Goal: Contribute content: Add original content to the website for others to see

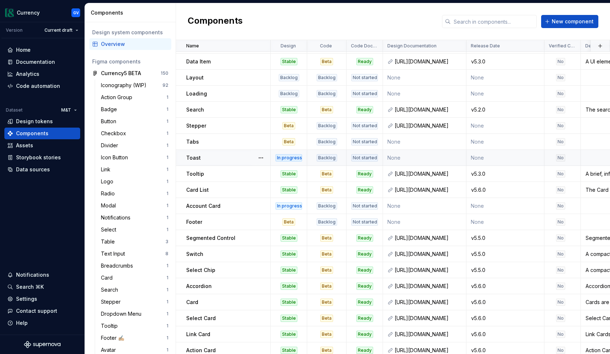
scroll to position [350, 0]
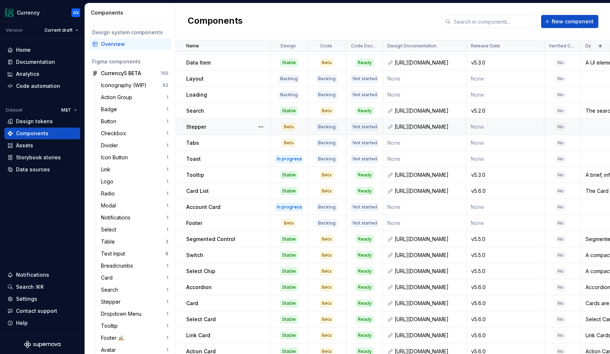
click at [299, 127] on div "Beta" at bounding box center [288, 126] width 35 height 7
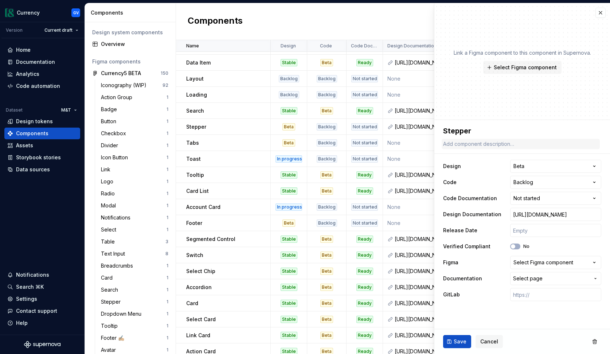
type textarea "*"
click at [595, 165] on html "Currency GV Version Current draft Home Documentation Analytics Code automation …" at bounding box center [305, 177] width 610 height 354
select select "**********"
click at [454, 340] on button "Save" at bounding box center [457, 341] width 28 height 13
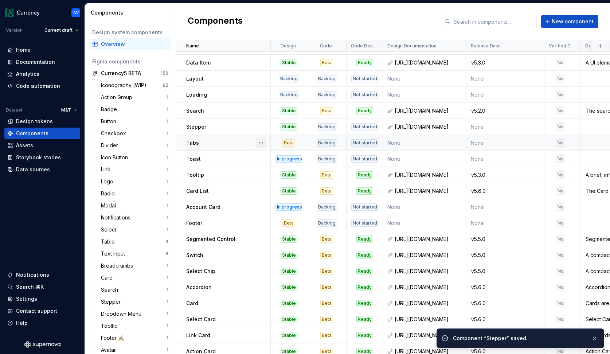
click at [260, 143] on button "button" at bounding box center [261, 143] width 10 height 10
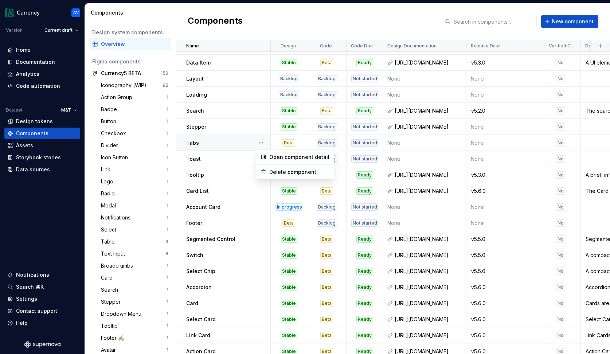
click at [299, 141] on html "Currency GV Version Current draft Home Documentation Analytics Code automation …" at bounding box center [305, 177] width 610 height 354
click at [299, 141] on div "Beta" at bounding box center [288, 142] width 35 height 7
type textarea "*"
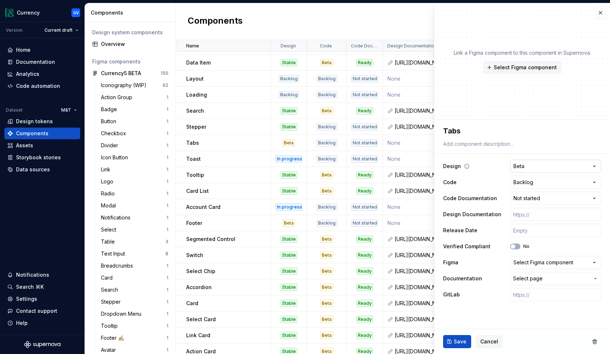
click at [518, 168] on html "Currency GV Version Current draft Home Documentation Analytics Code automation …" at bounding box center [305, 177] width 610 height 354
select select "**********"
click at [461, 341] on span "Save" at bounding box center [460, 341] width 13 height 7
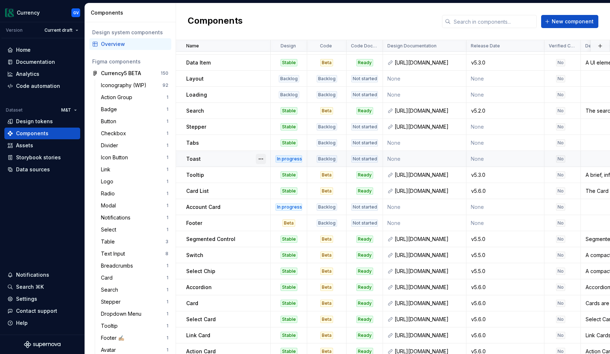
click at [262, 159] on button "button" at bounding box center [261, 159] width 10 height 10
click at [303, 155] on html "Currency GV Version Current draft Home Documentation Analytics Code automation …" at bounding box center [305, 177] width 610 height 354
click at [304, 154] on td "In progress" at bounding box center [289, 159] width 36 height 16
type textarea "*"
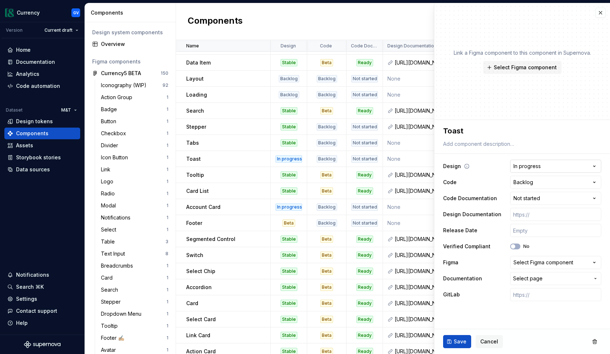
click at [530, 170] on html "Currency GV Version Current draft Home Documentation Analytics Code automation …" at bounding box center [305, 177] width 610 height 354
select select "**********"
click at [463, 343] on span "Save" at bounding box center [460, 341] width 13 height 7
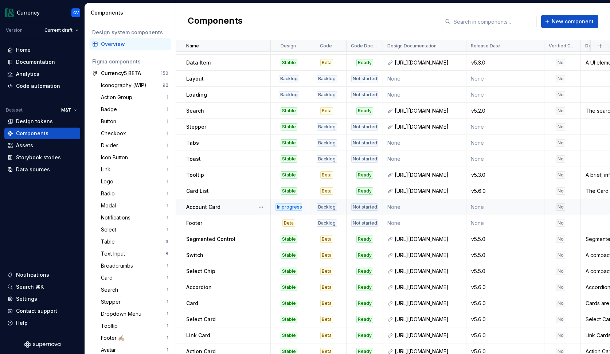
click at [304, 204] on div "In progress" at bounding box center [288, 206] width 35 height 7
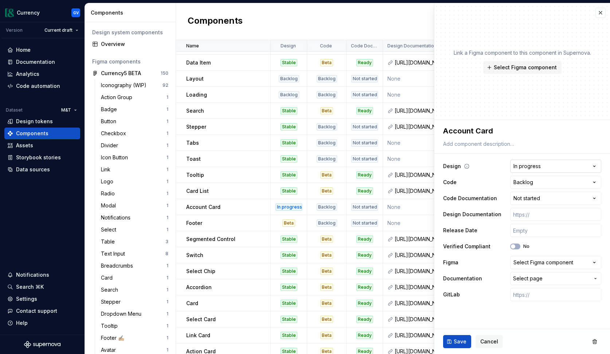
click at [523, 163] on html "Currency GV Version Current draft Home Documentation Analytics Code automation …" at bounding box center [305, 177] width 610 height 354
type textarea "*"
select select "**********"
click at [461, 339] on span "Save" at bounding box center [460, 341] width 13 height 7
type textarea "*"
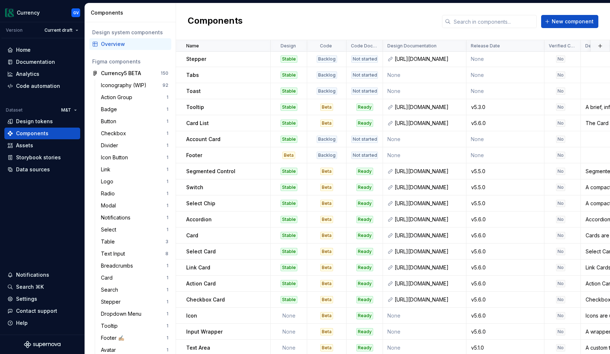
scroll to position [420, 0]
